Goal: Communication & Community: Answer question/provide support

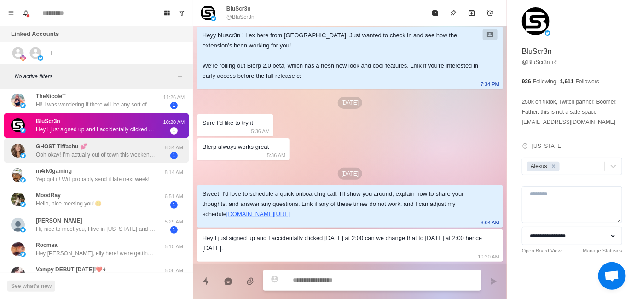
scroll to position [92, 0]
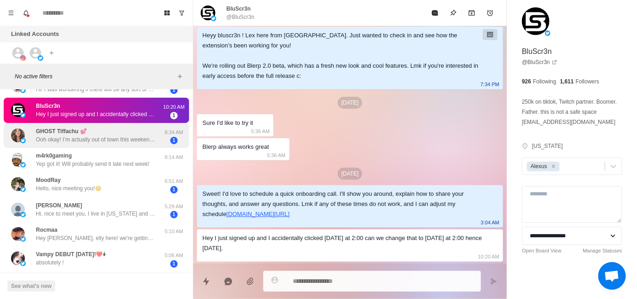
click at [97, 142] on p "Ooh okay! I’m actually out of town this weekend but I would love to take a look…" at bounding box center [96, 139] width 120 height 8
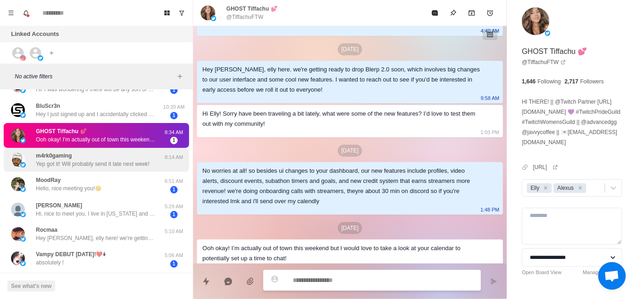
scroll to position [138, 0]
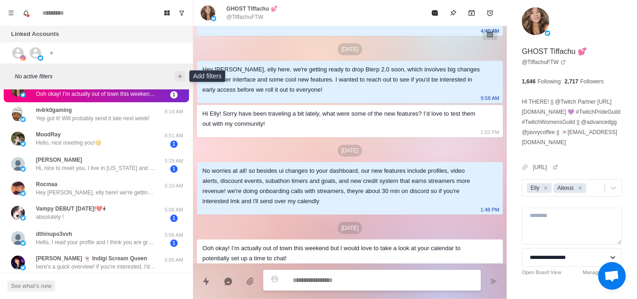
click at [177, 73] on icon "Add filters" at bounding box center [179, 76] width 7 height 7
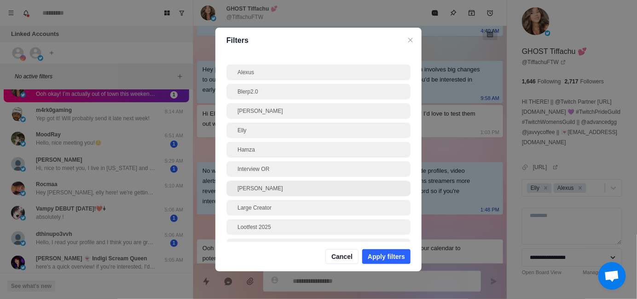
drag, startPoint x: 265, startPoint y: 189, endPoint x: 285, endPoint y: 189, distance: 19.8
click at [265, 189] on div "[PERSON_NAME]" at bounding box center [319, 188] width 162 height 8
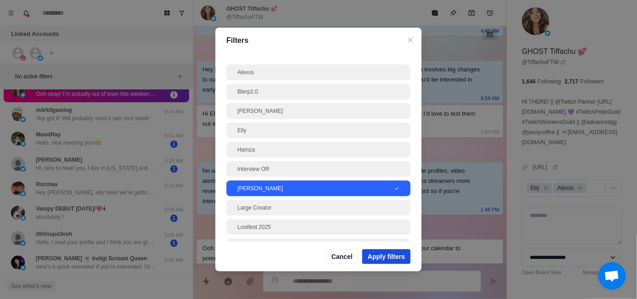
click at [378, 254] on button "Apply filters" at bounding box center [386, 256] width 48 height 15
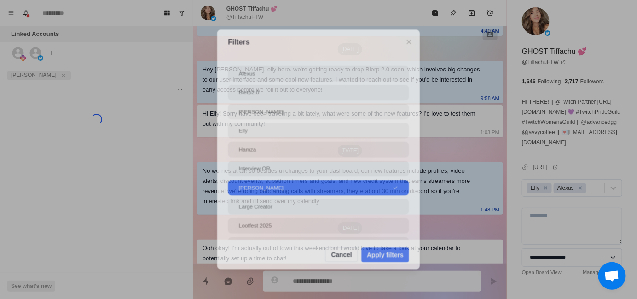
scroll to position [0, 0]
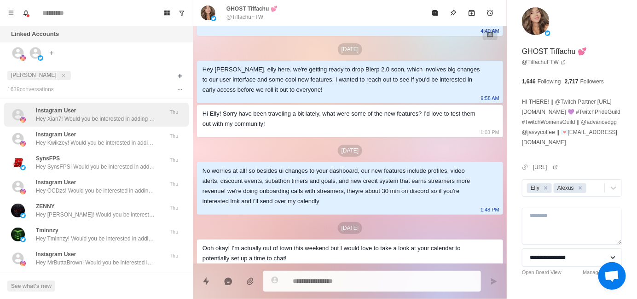
click at [97, 115] on p "Hey Xian7! Would you be interested in adding sound alerts, free TTS or Media Sh…" at bounding box center [96, 119] width 120 height 8
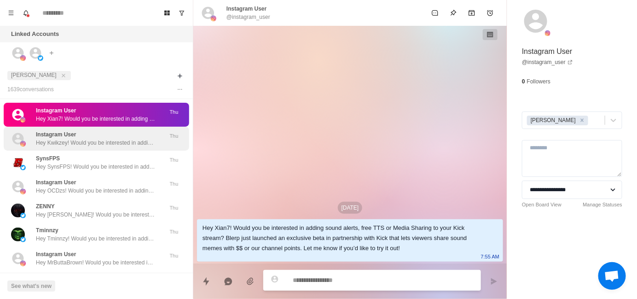
click at [117, 143] on p "Hey Kwikzey! Would you be interested in adding sound alerts, free TTS or Media …" at bounding box center [96, 143] width 120 height 8
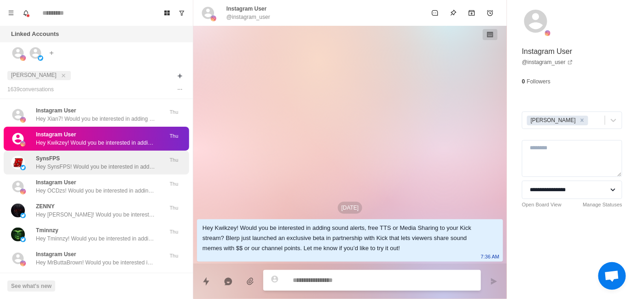
click at [119, 159] on div "SynsFPS Hey SynsFPS! Would you be interested in adding sound alerts, free TTS o…" at bounding box center [96, 162] width 120 height 17
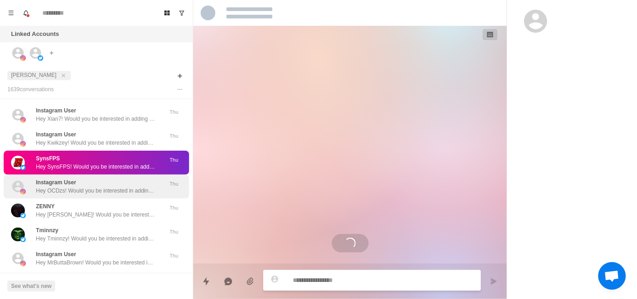
click at [117, 188] on p "Hey OCDzs! Would you be interested in adding sound alerts, free TTS or Media Sh…" at bounding box center [96, 190] width 120 height 8
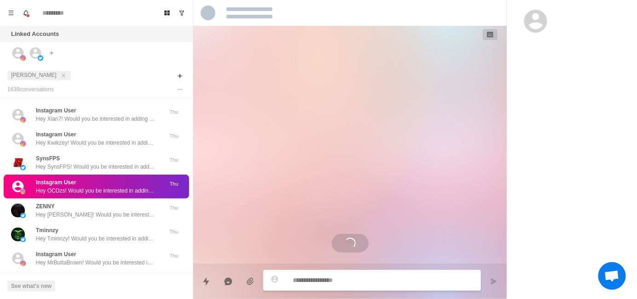
scroll to position [92, 0]
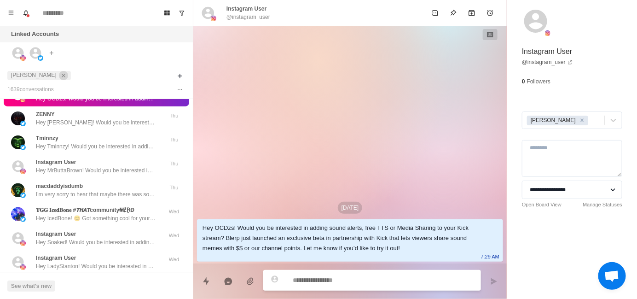
click at [59, 77] on button "close" at bounding box center [63, 75] width 9 height 9
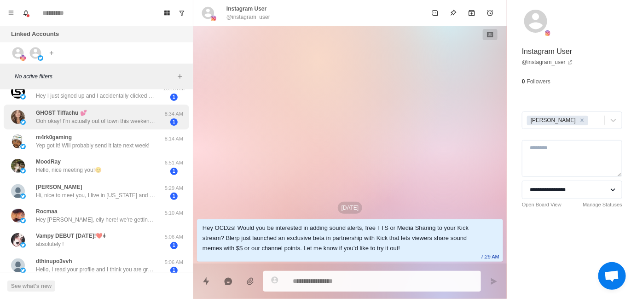
scroll to position [0, 0]
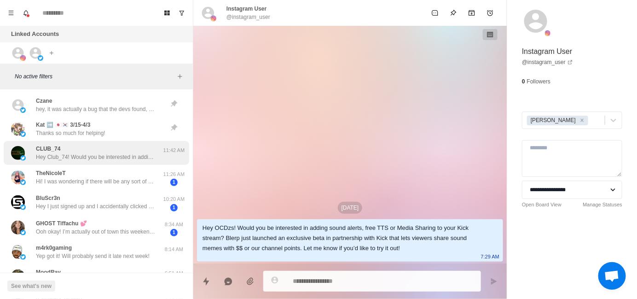
click at [96, 154] on p "Hey Club_74! Would you be interested in adding sound alerts, free TTS or Media …" at bounding box center [96, 157] width 120 height 8
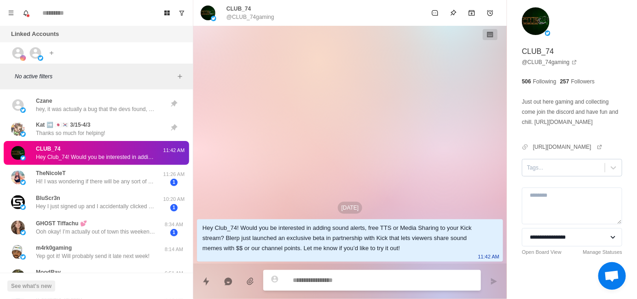
click at [537, 168] on div at bounding box center [563, 168] width 73 height 10
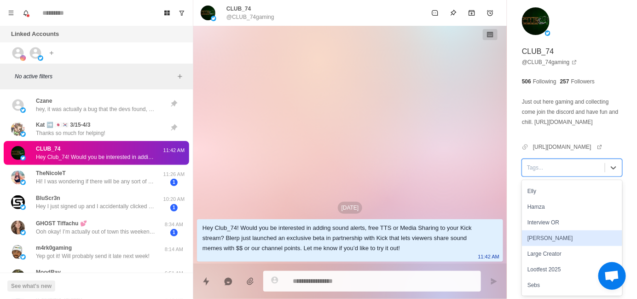
scroll to position [46, 0]
click at [557, 234] on div "[PERSON_NAME]" at bounding box center [572, 238] width 100 height 16
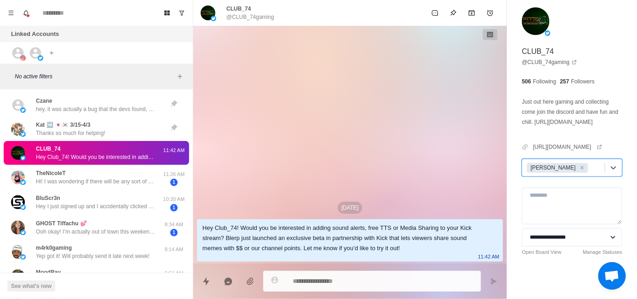
click at [506, 173] on div "[DATE] Hey Club_74! Would you be interested in adding sound alerts, free TTS or…" at bounding box center [350, 145] width 314 height 238
click at [523, 171] on div "[PERSON_NAME]" at bounding box center [564, 168] width 82 height 14
click at [521, 170] on div "**********" at bounding box center [572, 148] width 130 height 297
click at [335, 93] on div "[DATE] Hey Club_74! Would you be interested in adding sound alerts, free TTS or…" at bounding box center [350, 145] width 314 height 238
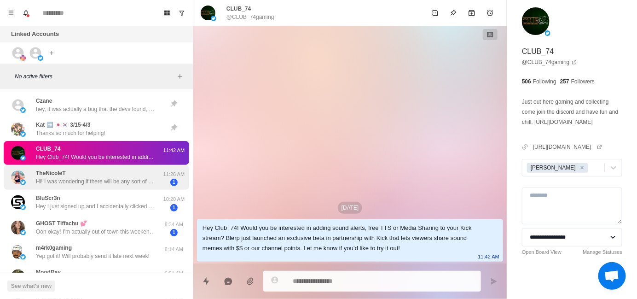
click at [121, 180] on p "Hi! I was wondering if there will be any sort of TwitchCon x Blerpy party in [G…" at bounding box center [96, 181] width 120 height 8
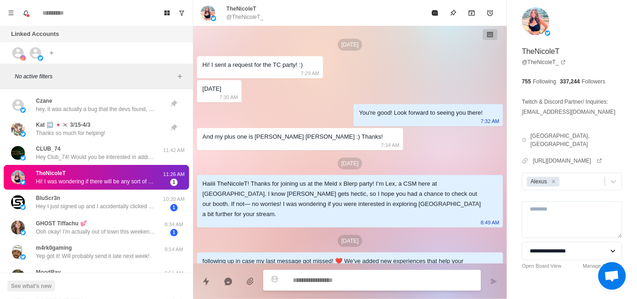
scroll to position [167, 0]
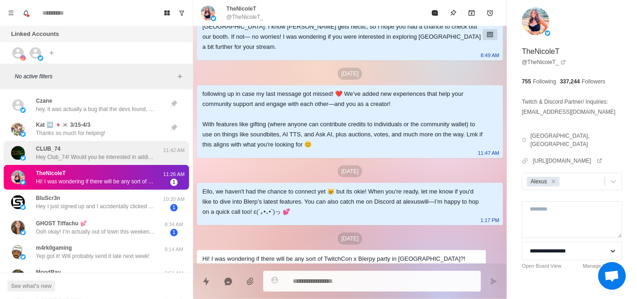
click at [76, 162] on div "CLUB_74 Hey Club_74! Would you be interested in adding sound alerts, free TTS o…" at bounding box center [97, 153] width 186 height 24
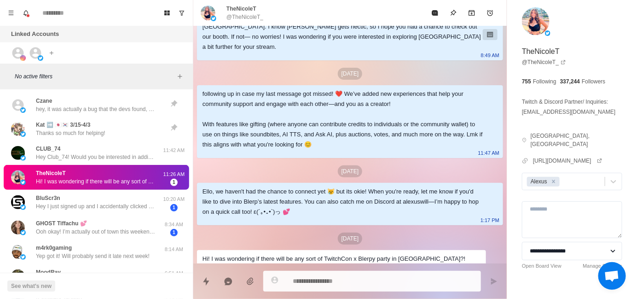
scroll to position [0, 0]
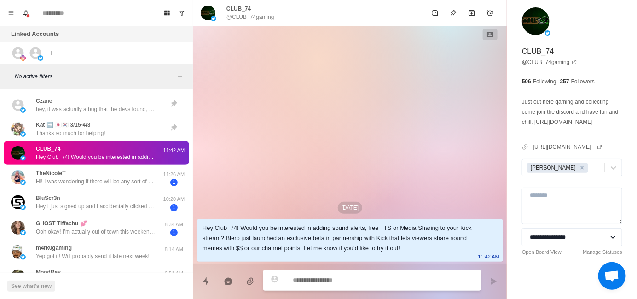
click at [351, 154] on div "[DATE] Hey Club_74! Would you be interested in adding sound alerts, free TTS or…" at bounding box center [350, 145] width 314 height 238
click at [351, 153] on div "[DATE] Hey Club_74! Would you be interested in adding sound alerts, free TTS or…" at bounding box center [350, 145] width 314 height 238
click at [322, 151] on div "[DATE] Hey Club_74! Would you be interested in adding sound alerts, free TTS or…" at bounding box center [350, 145] width 314 height 238
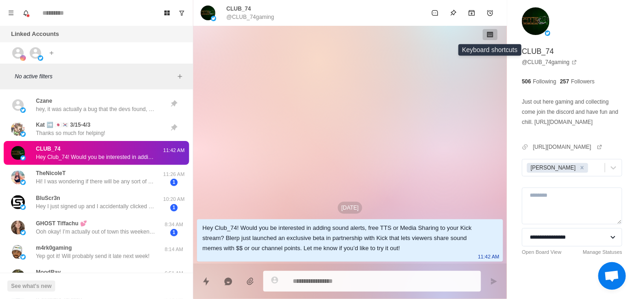
click at [492, 32] on icon "button" at bounding box center [490, 35] width 6 height 6
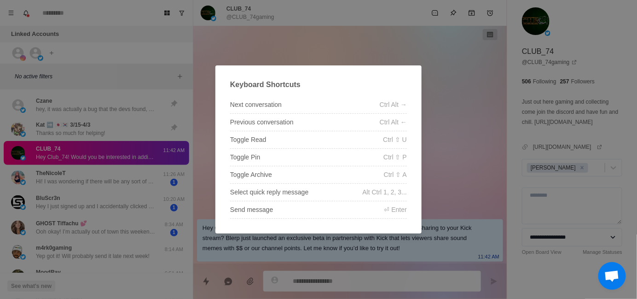
click at [461, 81] on div "Keyboard Shortcuts Next conversation Ctrl Alt → Previous conversation Ctrl Alt …" at bounding box center [318, 149] width 637 height 299
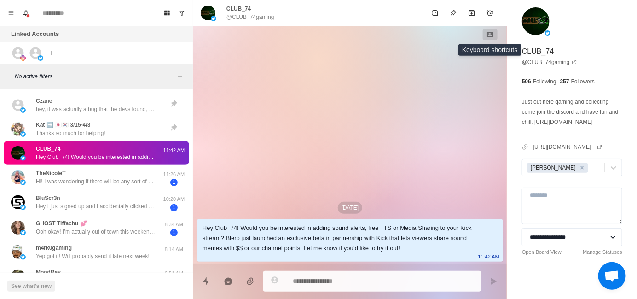
click at [277, 125] on div "[DATE] Hey Club_74! Would you be interested in adding sound alerts, free TTS or…" at bounding box center [350, 145] width 314 height 238
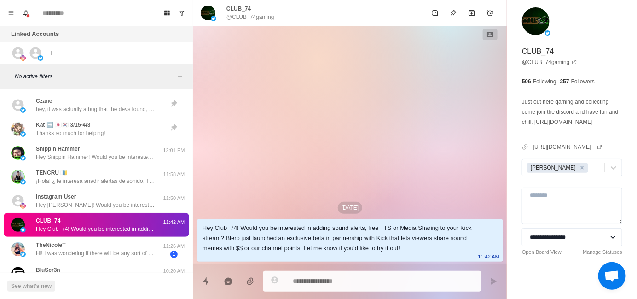
type textarea "*"
